Goal: Find specific page/section: Find specific page/section

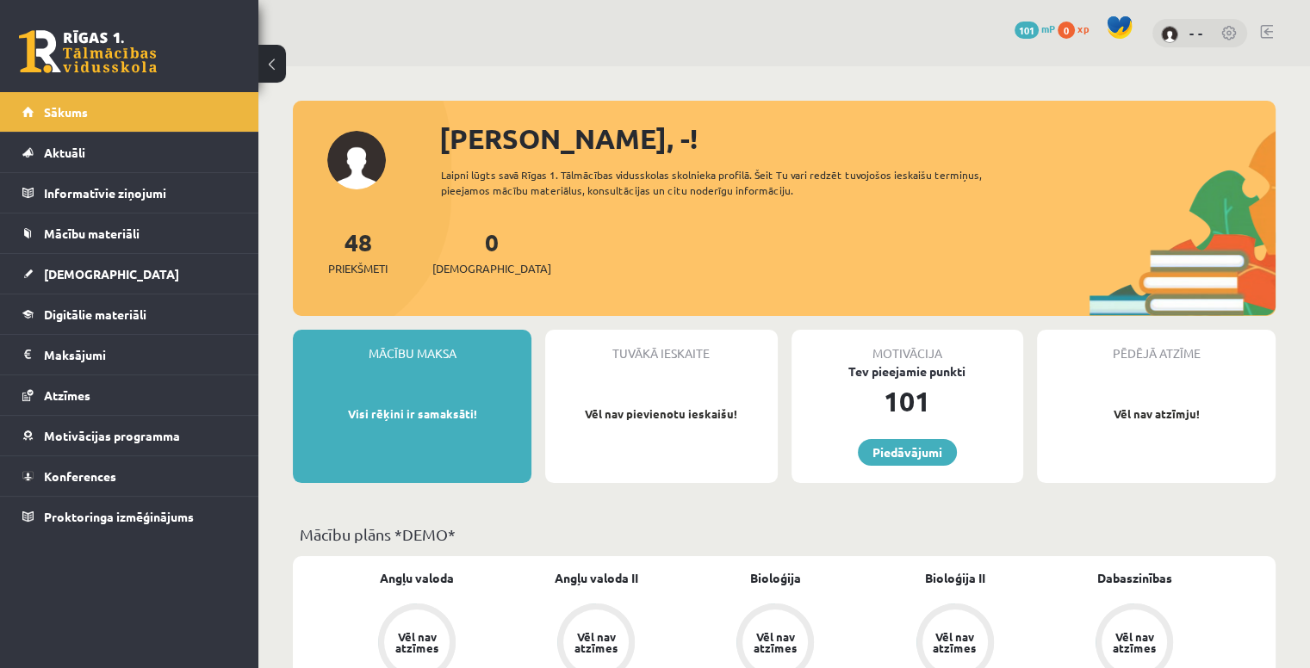
click at [282, 71] on button at bounding box center [272, 64] width 28 height 38
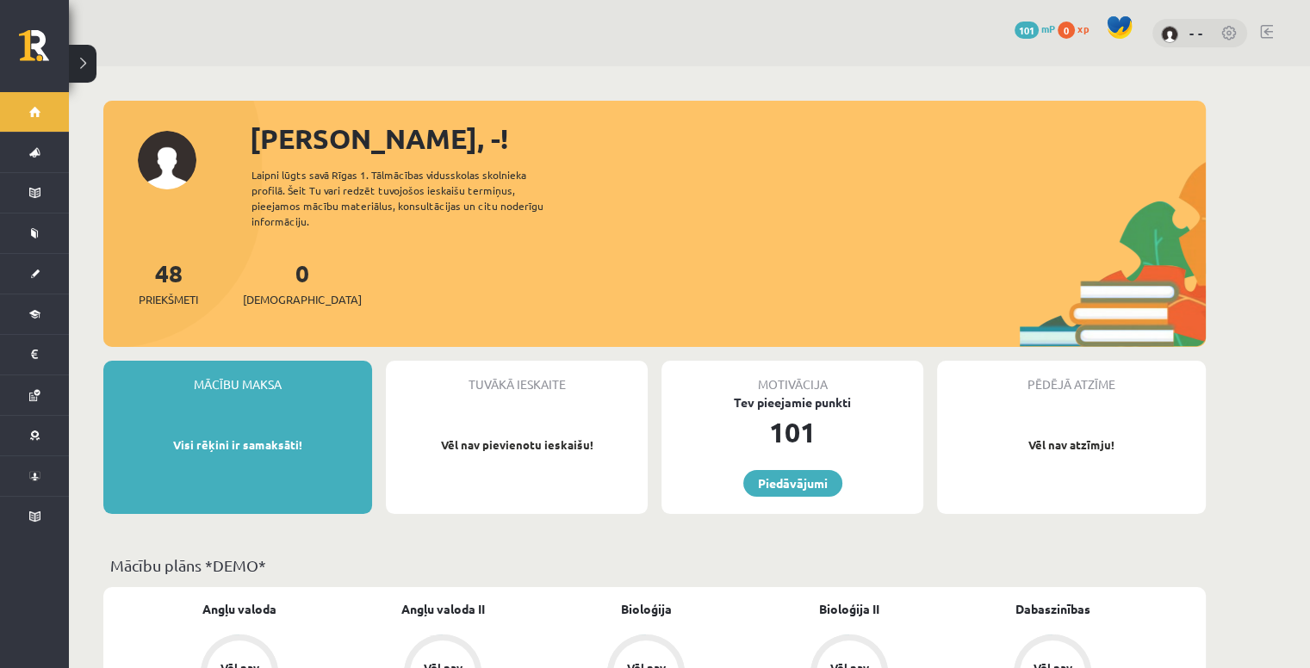
click at [1223, 32] on link at bounding box center [1229, 34] width 17 height 17
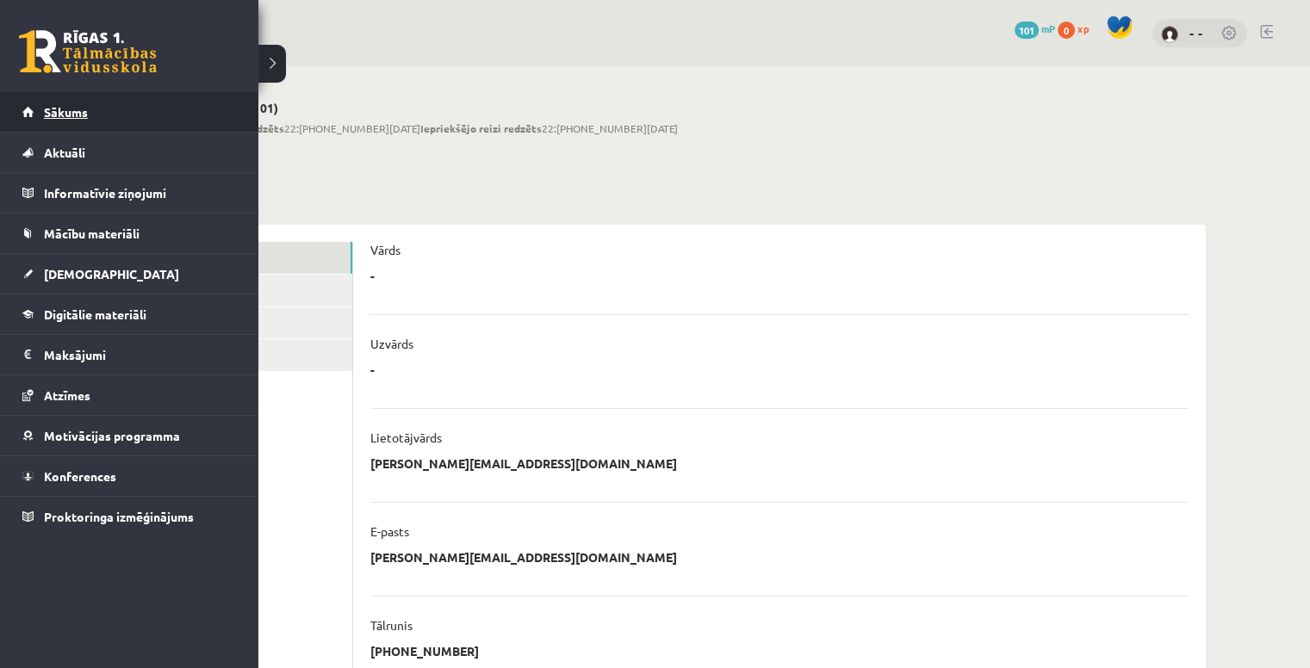
click at [63, 106] on span "Sākums" at bounding box center [66, 112] width 44 height 16
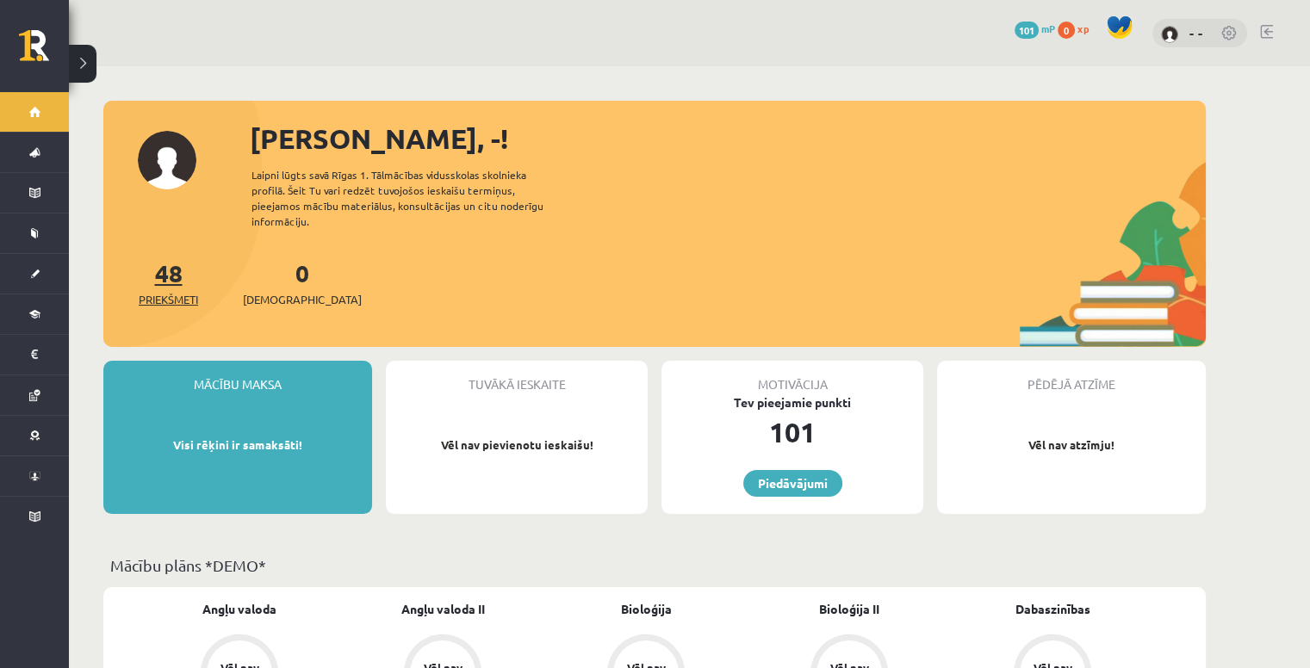
click at [181, 291] on span "Priekšmeti" at bounding box center [168, 299] width 59 height 17
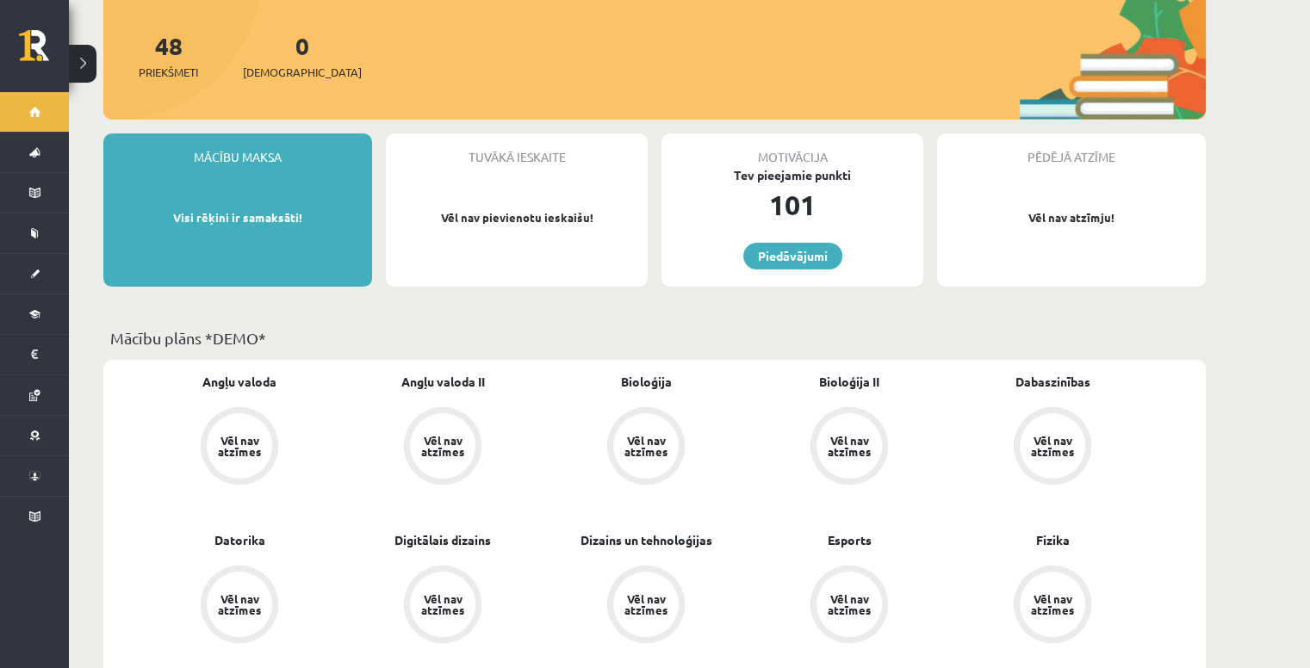
scroll to position [86, 0]
